Goal: Information Seeking & Learning: Learn about a topic

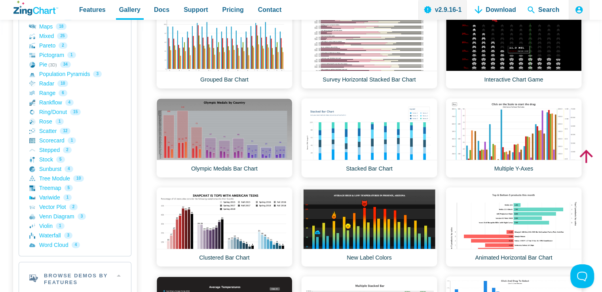
scroll to position [356, 0]
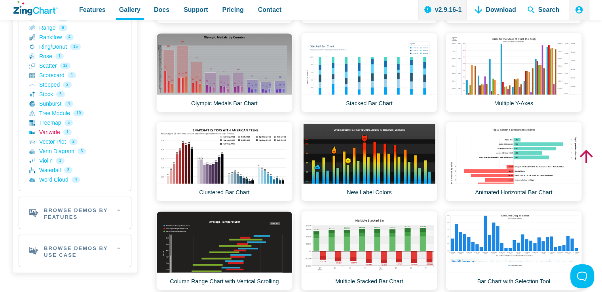
click at [49, 130] on link "Variwide 1" at bounding box center [74, 132] width 91 height 10
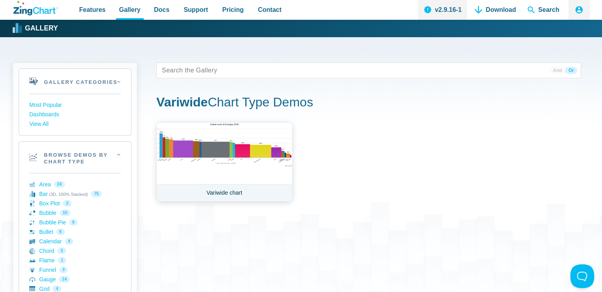
click at [181, 152] on link "Variwide chart" at bounding box center [224, 162] width 136 height 80
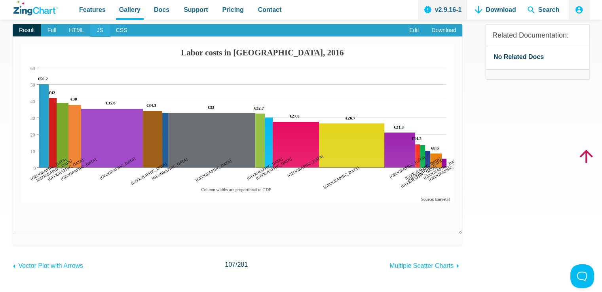
click at [100, 31] on span "JS" at bounding box center [99, 30] width 19 height 13
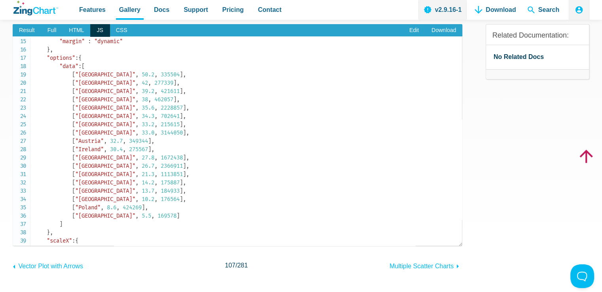
scroll to position [79, 0]
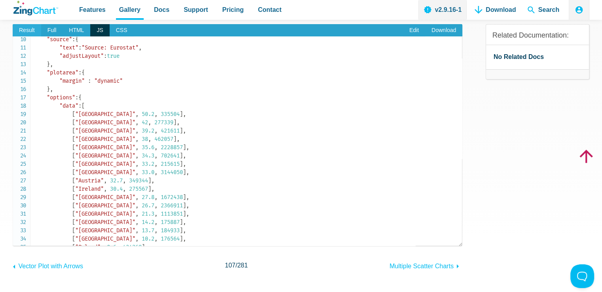
click at [33, 30] on span "Result" at bounding box center [27, 30] width 29 height 13
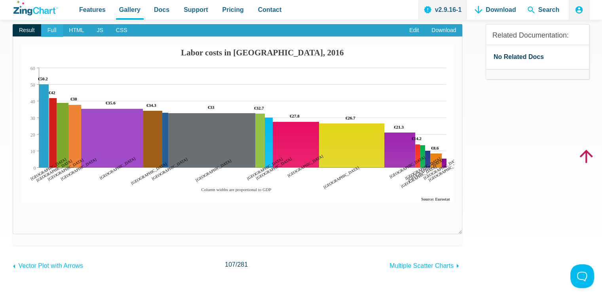
click at [60, 28] on span "Full" at bounding box center [52, 30] width 22 height 13
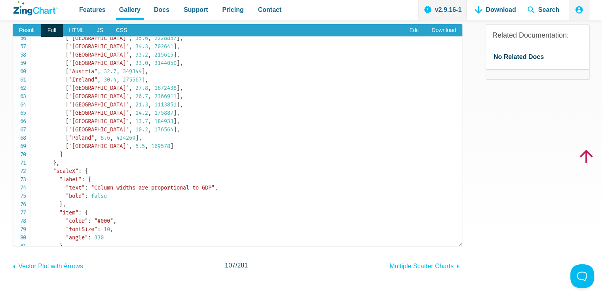
scroll to position [396, 0]
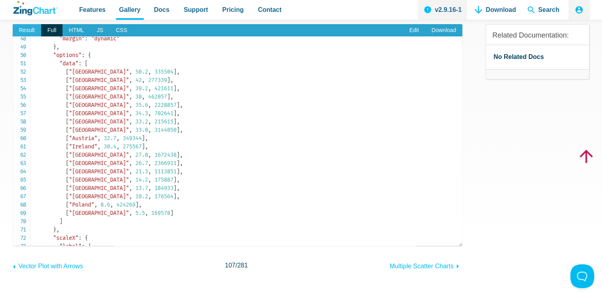
click at [22, 34] on span "Result" at bounding box center [27, 30] width 29 height 13
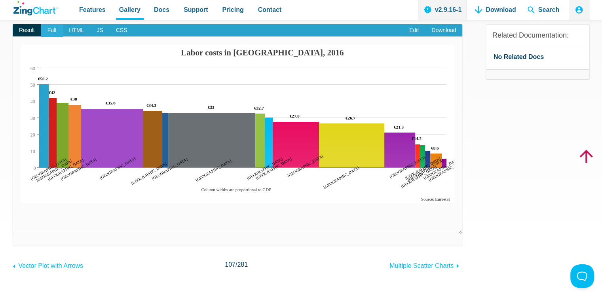
click at [49, 33] on span "Full" at bounding box center [52, 30] width 22 height 13
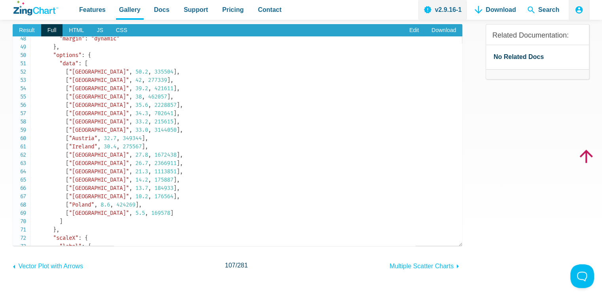
click at [32, 30] on span "Result" at bounding box center [27, 30] width 29 height 13
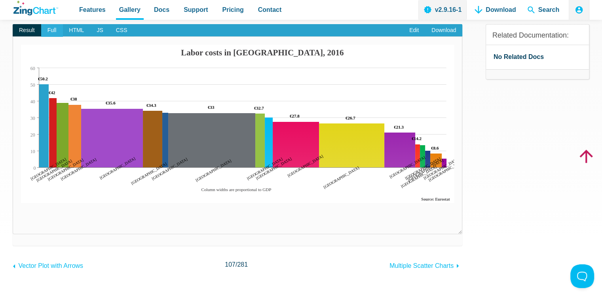
click at [53, 29] on span "Full" at bounding box center [52, 30] width 22 height 13
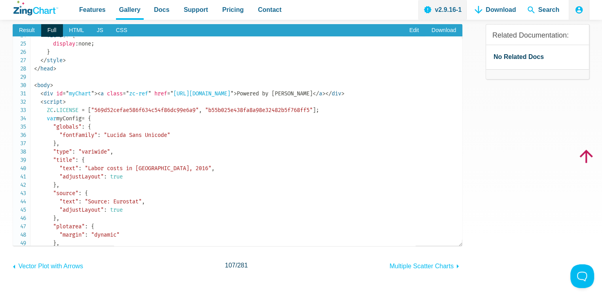
scroll to position [397, 0]
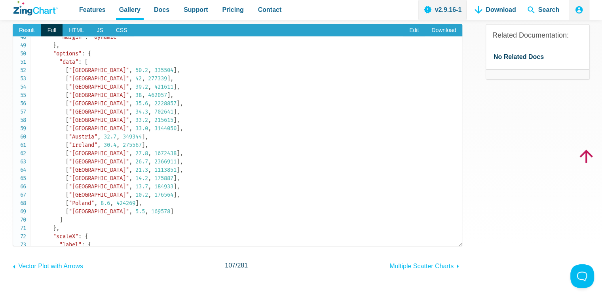
click at [25, 29] on span "Result" at bounding box center [27, 30] width 29 height 13
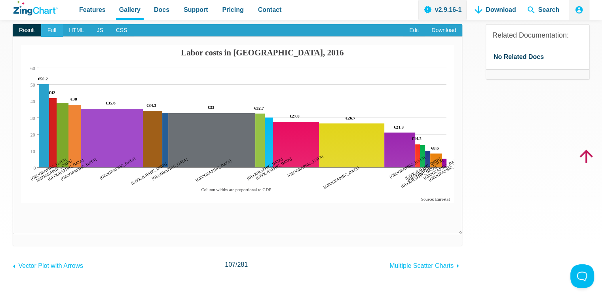
click at [52, 27] on span "Full" at bounding box center [52, 30] width 22 height 13
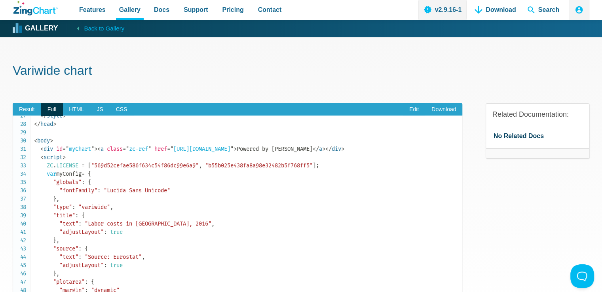
scroll to position [238, 0]
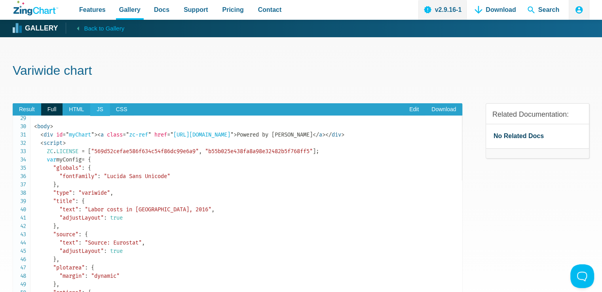
click at [91, 111] on span "JS" at bounding box center [99, 109] width 19 height 13
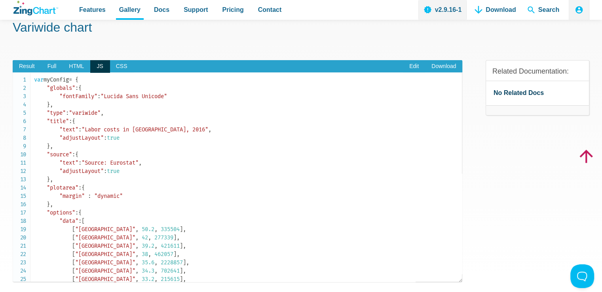
scroll to position [40, 0]
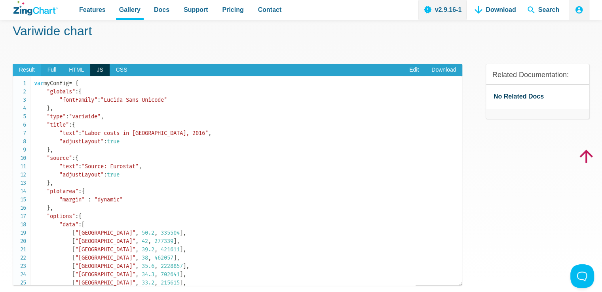
click at [37, 69] on span "Result" at bounding box center [27, 70] width 29 height 13
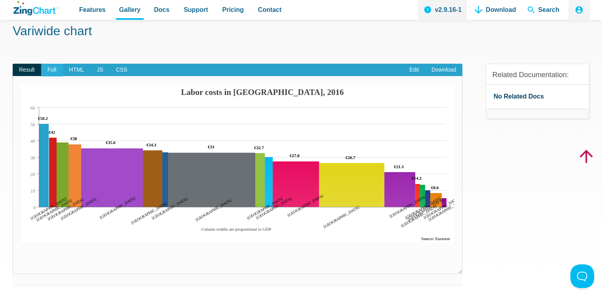
click at [47, 68] on span "Full" at bounding box center [52, 70] width 22 height 13
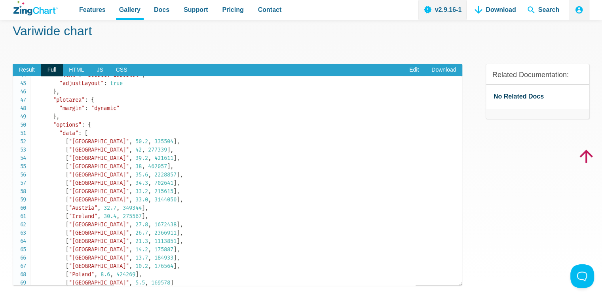
scroll to position [396, 0]
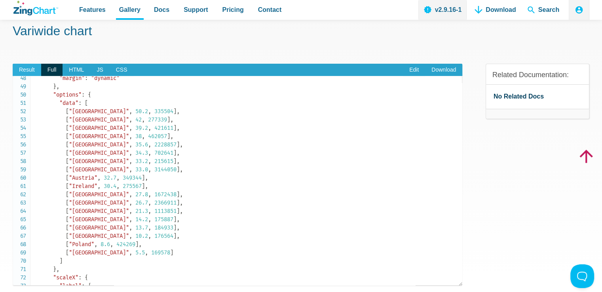
click at [33, 68] on span "Result" at bounding box center [27, 70] width 29 height 13
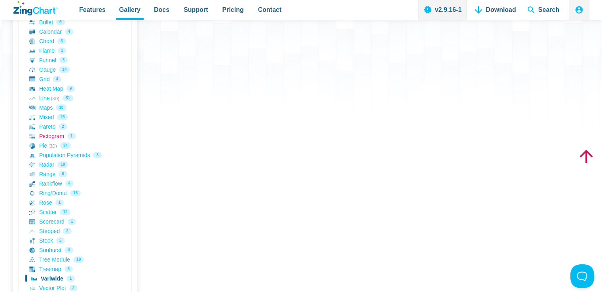
scroll to position [198, 0]
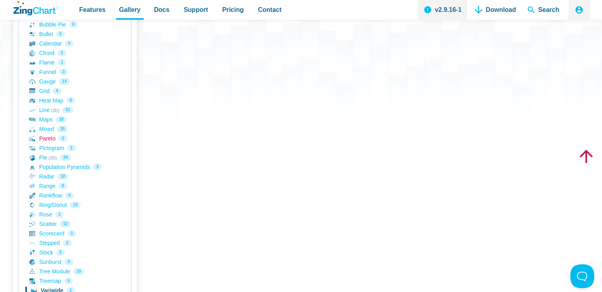
click at [44, 137] on link "Pareto 2" at bounding box center [74, 139] width 91 height 10
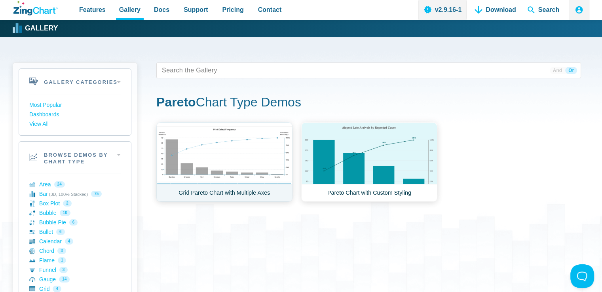
click at [187, 162] on link "Grid Pareto Chart with Multiple Axes" at bounding box center [224, 162] width 136 height 80
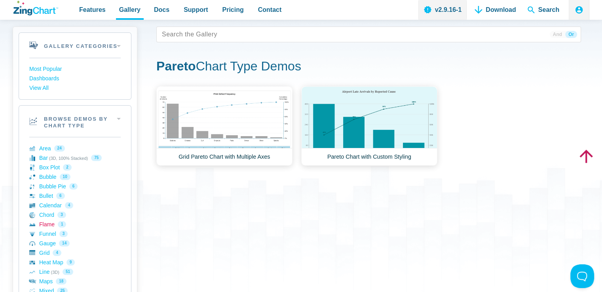
scroll to position [79, 0]
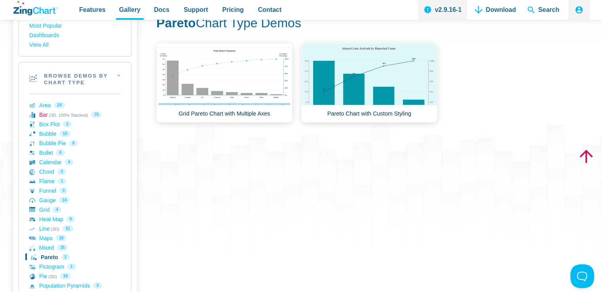
click at [44, 118] on link "Bar (3D, 100% Stacked) 75" at bounding box center [74, 115] width 91 height 10
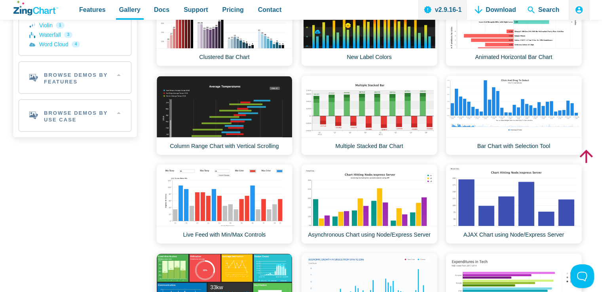
scroll to position [554, 0]
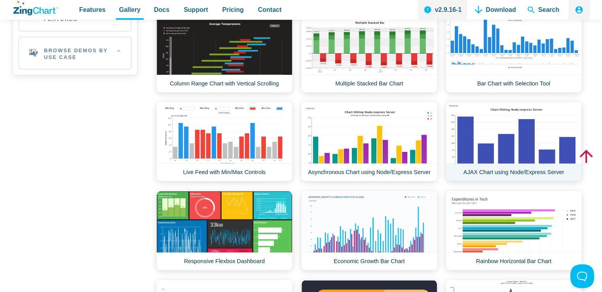
click at [485, 140] on link "AJAX Chart using Node/Express Server" at bounding box center [514, 142] width 136 height 80
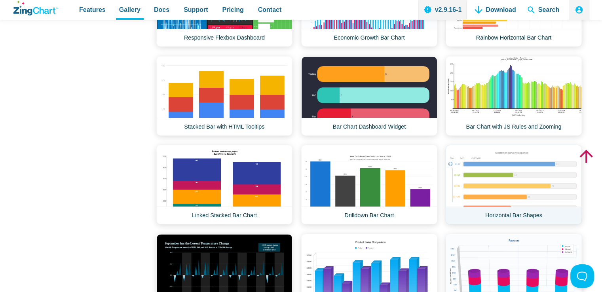
scroll to position [792, 0]
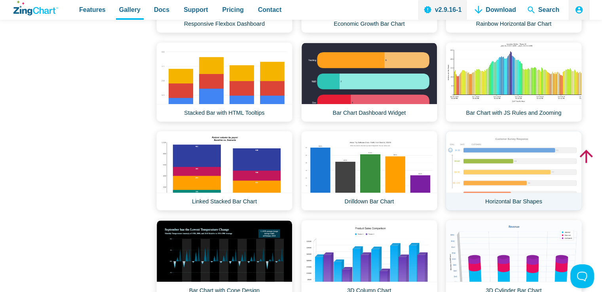
click at [494, 161] on link "Horizontal Bar Shapes" at bounding box center [514, 171] width 136 height 80
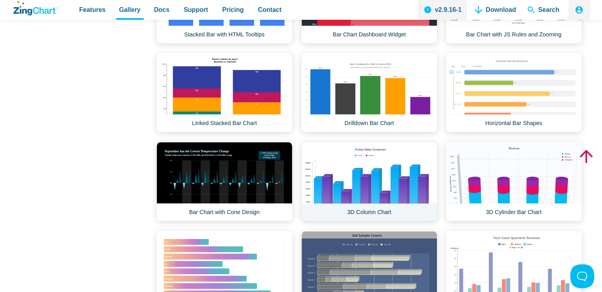
scroll to position [871, 0]
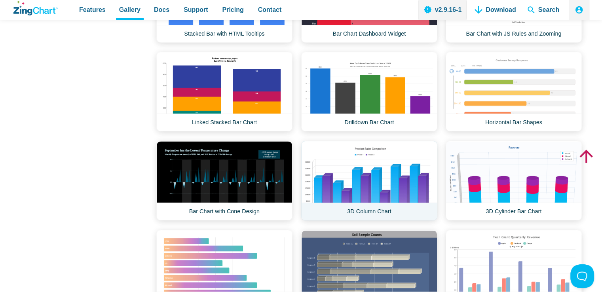
click at [380, 173] on link "3D Column Chart" at bounding box center [369, 181] width 136 height 80
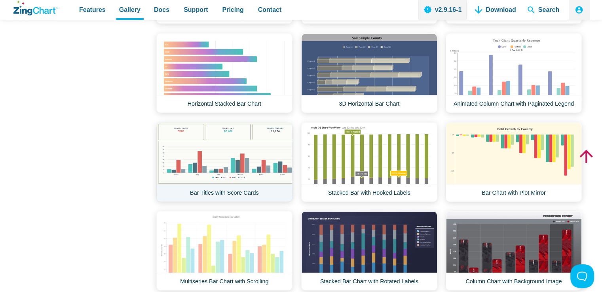
scroll to position [1069, 0]
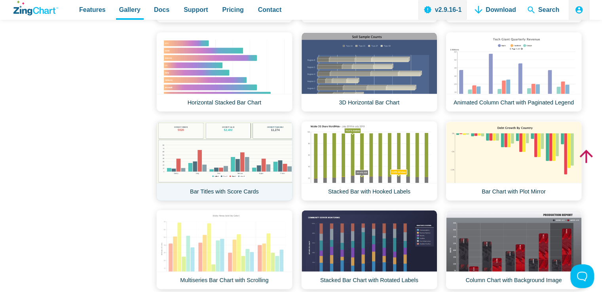
click at [224, 138] on link "Bar Titles with Score Cards" at bounding box center [224, 161] width 136 height 80
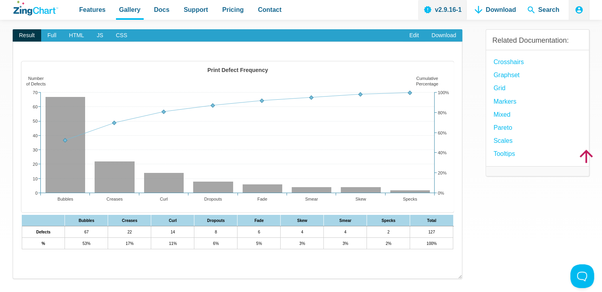
scroll to position [40, 0]
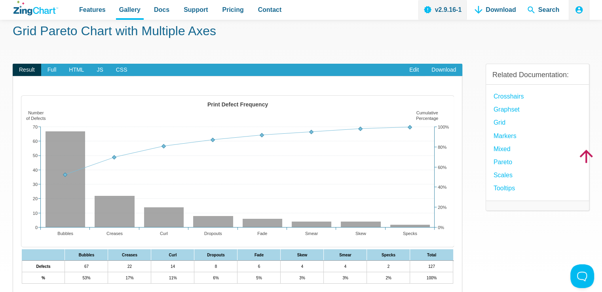
click at [12, 0] on header "Features Gallery Browse by Chart Type Browse by Features Browse by Use Case Doc…" at bounding box center [301, 10] width 602 height 20
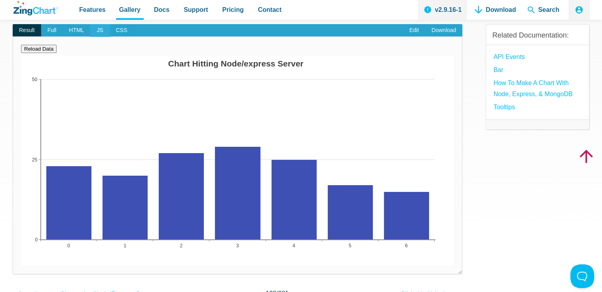
click at [101, 30] on span "JS" at bounding box center [99, 30] width 19 height 13
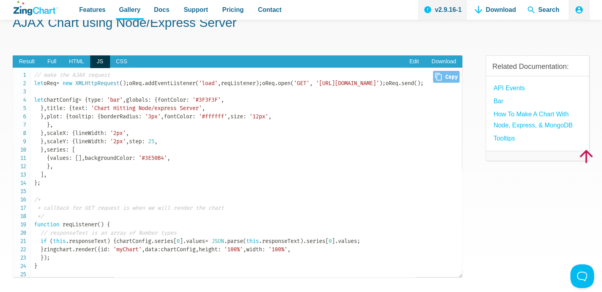
scroll to position [40, 0]
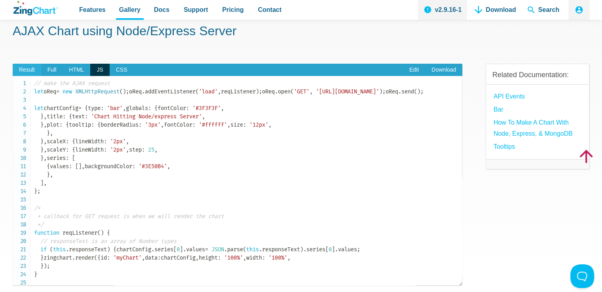
click at [32, 71] on span "Result" at bounding box center [27, 70] width 29 height 13
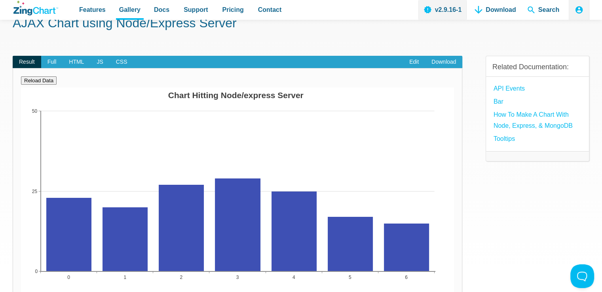
scroll to position [0, 0]
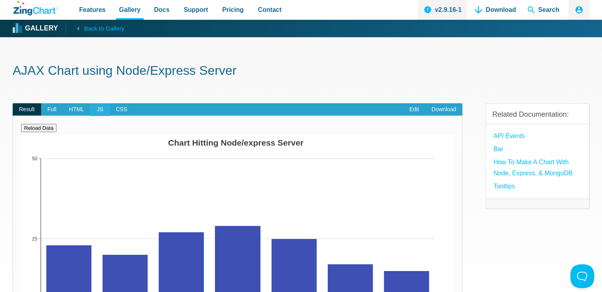
click at [93, 110] on span "JS" at bounding box center [99, 109] width 19 height 13
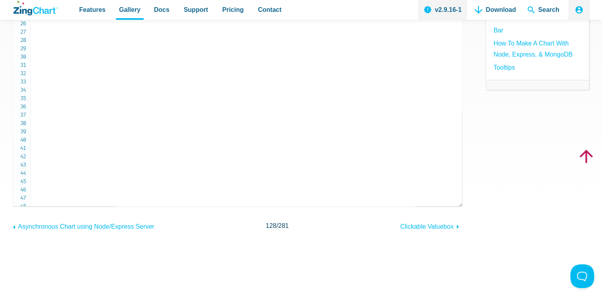
scroll to position [149, 0]
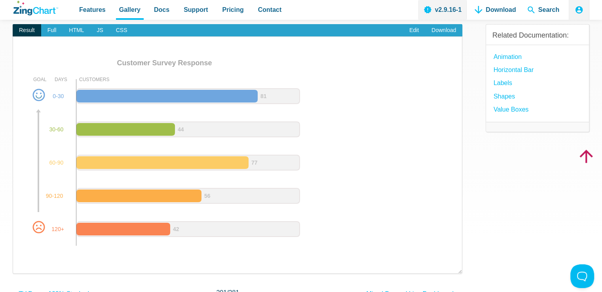
click at [21, 254] on area "App Content" at bounding box center [21, 254] width 0 height 0
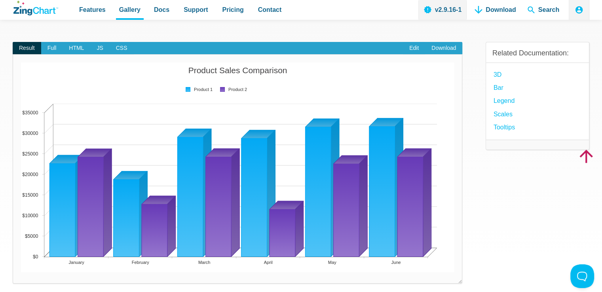
scroll to position [40, 0]
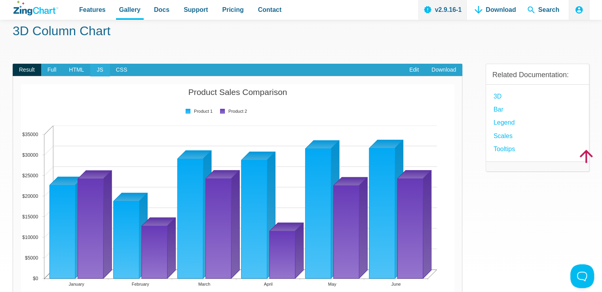
click at [95, 66] on span "JS" at bounding box center [99, 70] width 19 height 13
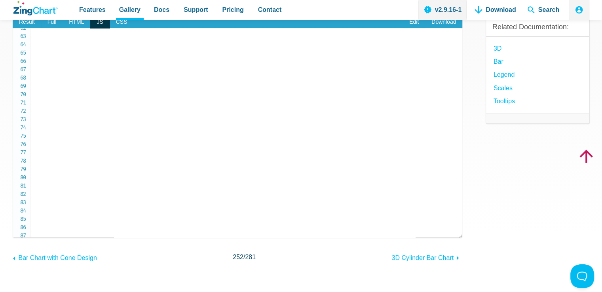
scroll to position [79, 0]
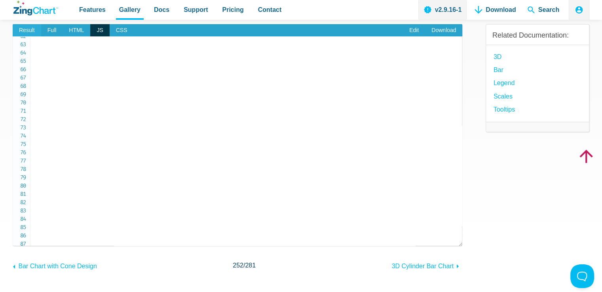
click at [29, 31] on span "Result" at bounding box center [27, 30] width 29 height 13
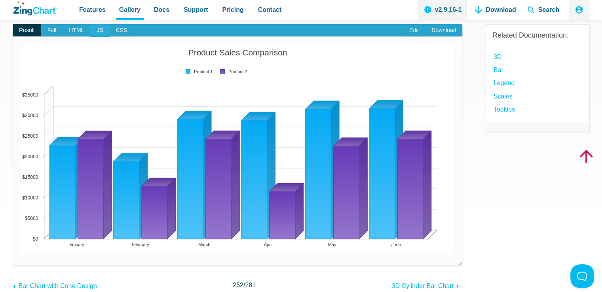
click at [99, 27] on span "JS" at bounding box center [99, 30] width 19 height 13
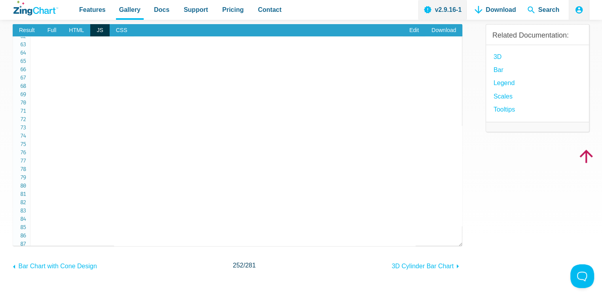
drag, startPoint x: 60, startPoint y: 137, endPoint x: 104, endPoint y: 134, distance: 43.6
click at [30, 29] on span "Result" at bounding box center [27, 30] width 29 height 13
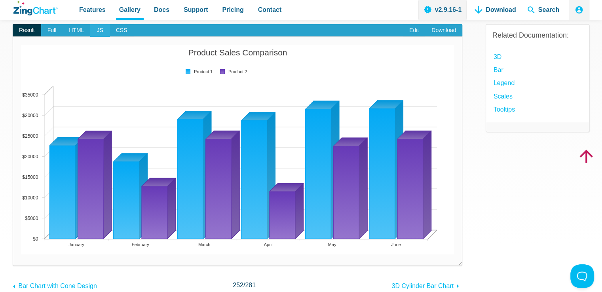
click at [95, 26] on span "JS" at bounding box center [99, 30] width 19 height 13
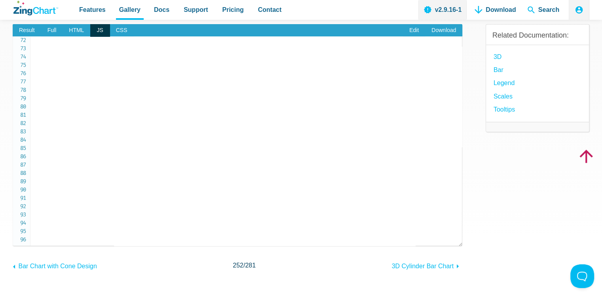
scroll to position [554, 0]
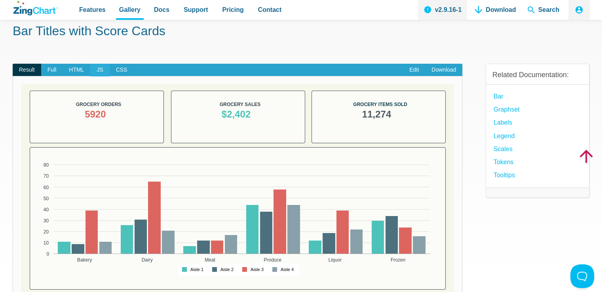
click at [96, 70] on span "JS" at bounding box center [99, 70] width 19 height 13
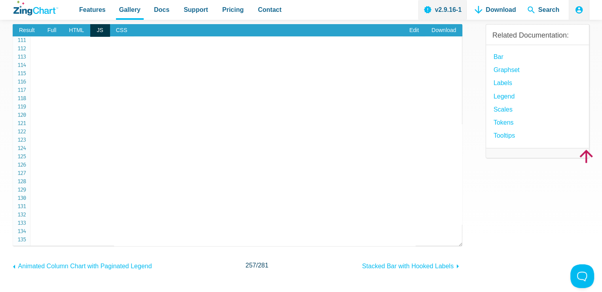
scroll to position [901, 0]
click at [28, 29] on span "Result" at bounding box center [27, 30] width 29 height 13
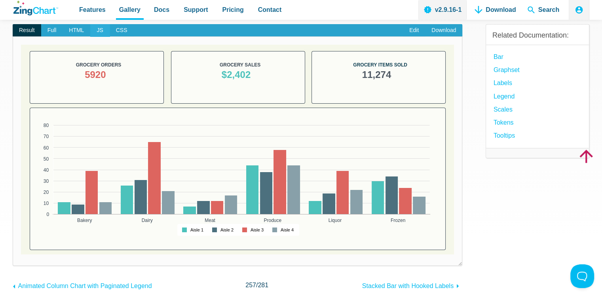
click at [95, 29] on span "JS" at bounding box center [99, 30] width 19 height 13
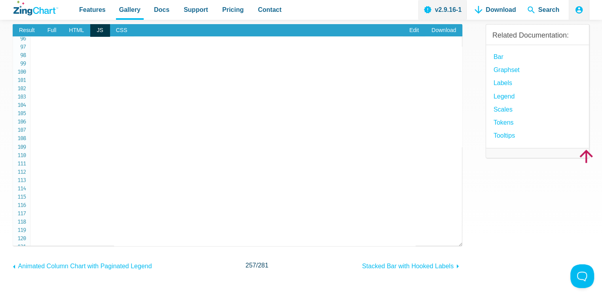
scroll to position [782, 0]
drag, startPoint x: 65, startPoint y: 160, endPoint x: 151, endPoint y: 160, distance: 86.3
click at [26, 32] on span "Result" at bounding box center [27, 30] width 29 height 13
